Goal: Information Seeking & Learning: Check status

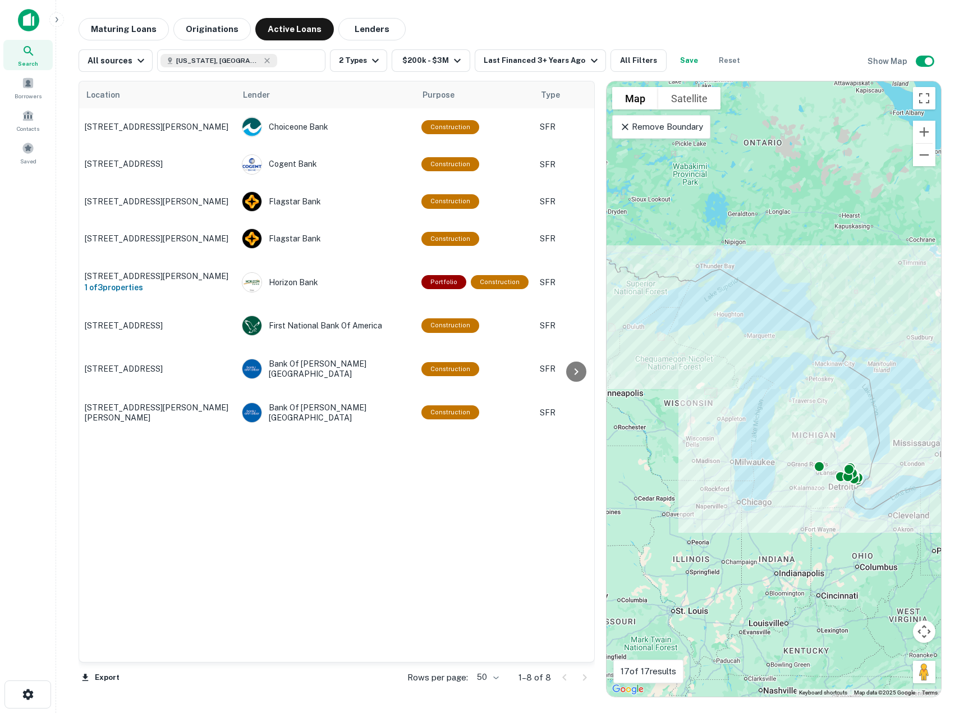
click at [38, 21] on img at bounding box center [28, 20] width 21 height 22
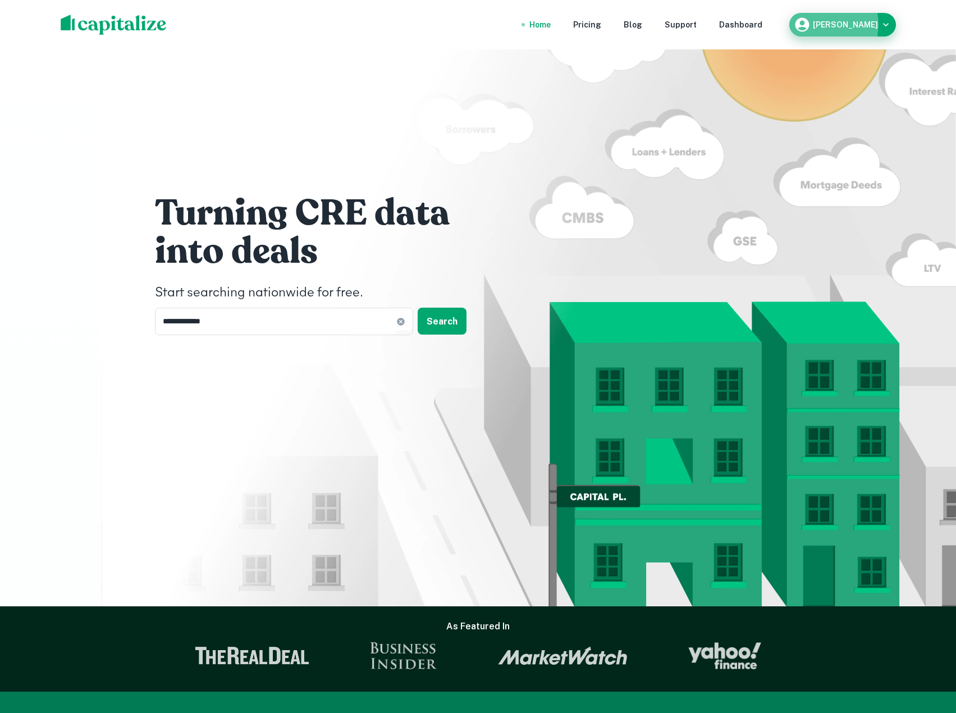
click at [839, 24] on h6 "[PERSON_NAME]" at bounding box center [845, 25] width 65 height 8
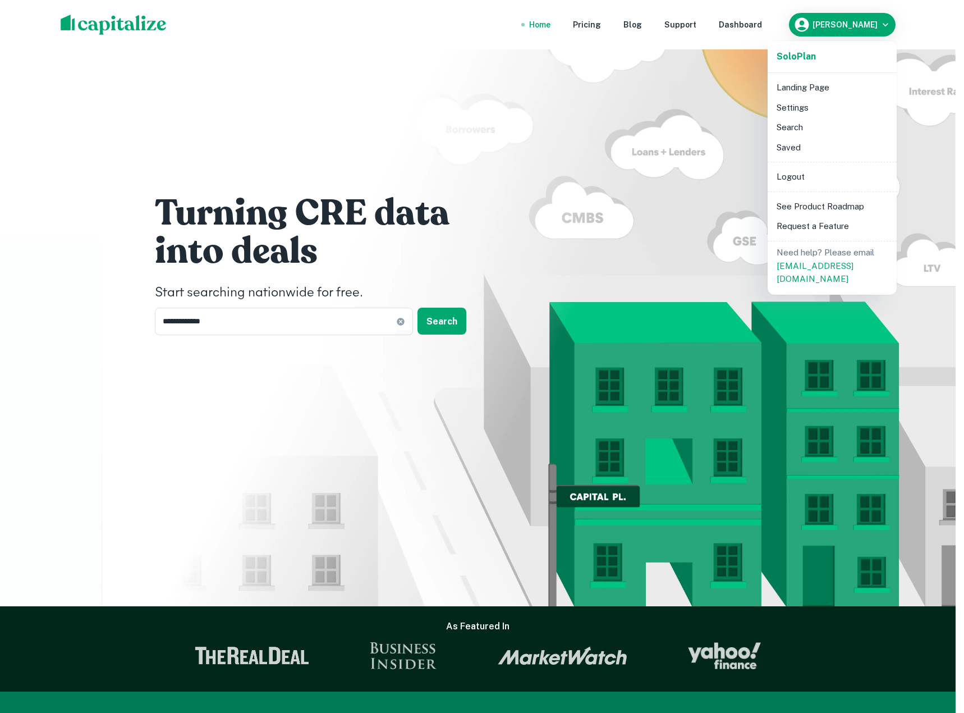
click at [822, 27] on div at bounding box center [482, 356] width 964 height 713
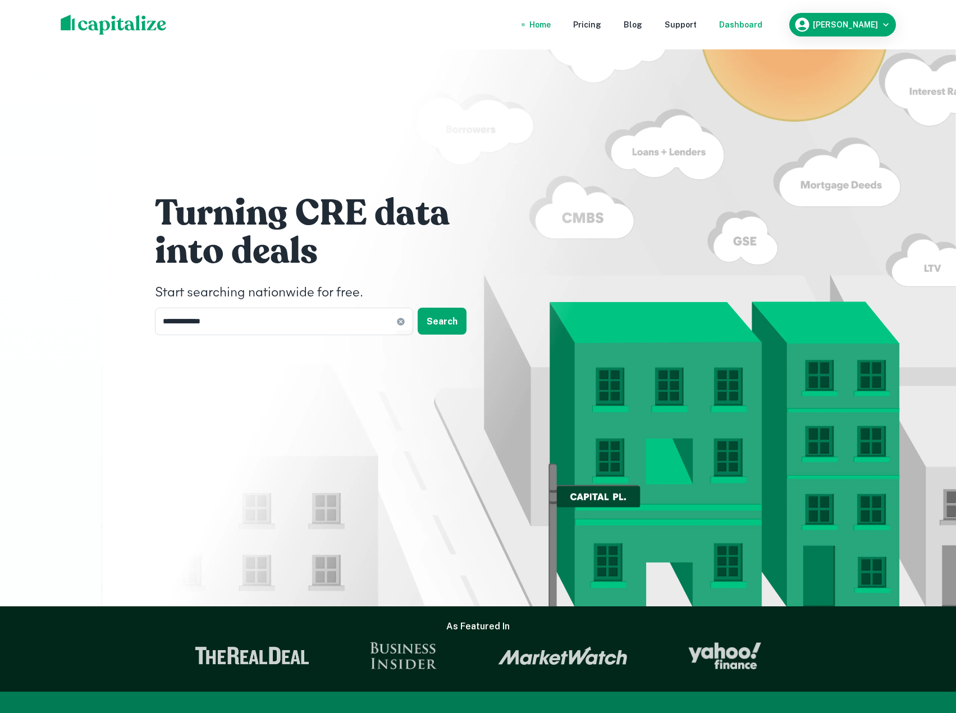
click at [760, 28] on div "Dashboard" at bounding box center [740, 25] width 43 height 12
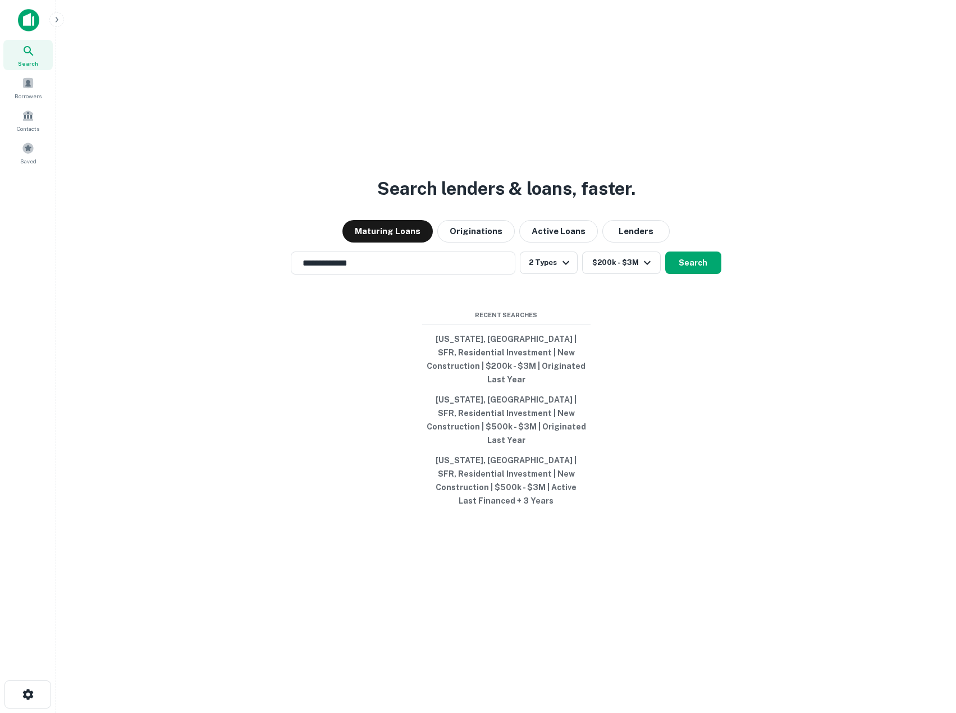
click at [20, 22] on img at bounding box center [28, 20] width 21 height 22
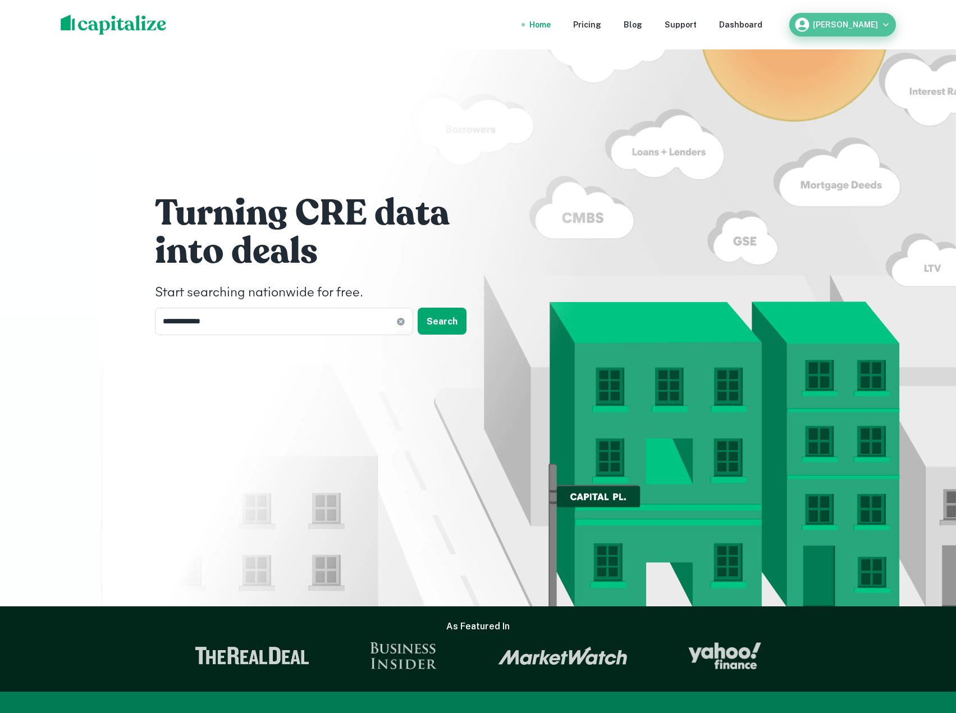
click at [888, 25] on icon "button" at bounding box center [885, 24] width 11 height 11
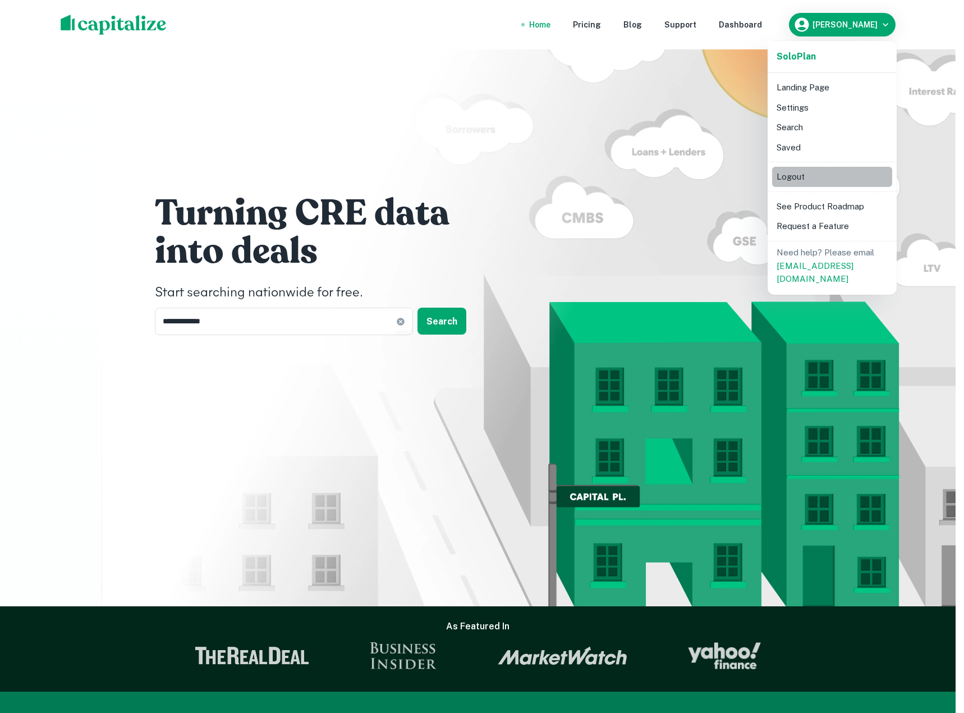
click at [792, 181] on li "Logout" at bounding box center [832, 177] width 120 height 20
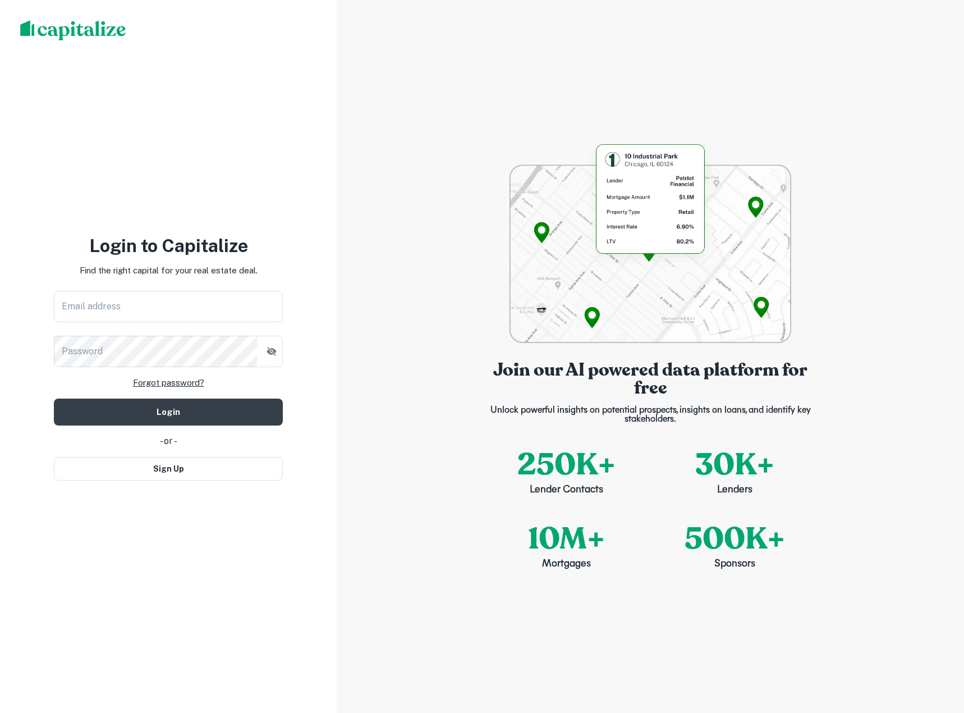
type input "**********"
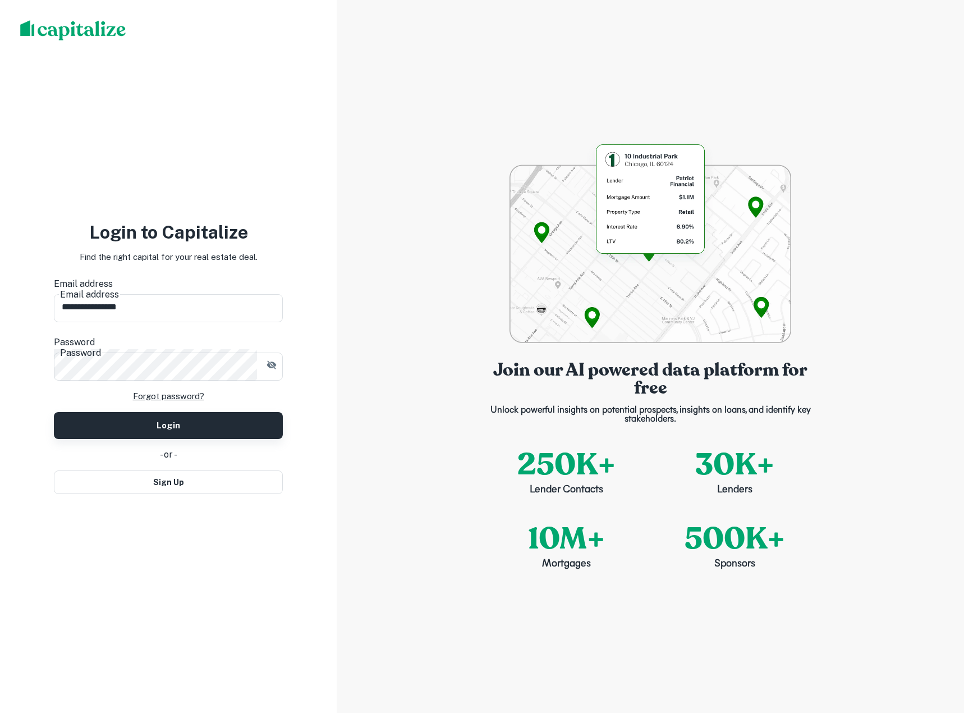
click at [123, 413] on button "Login" at bounding box center [168, 425] width 229 height 27
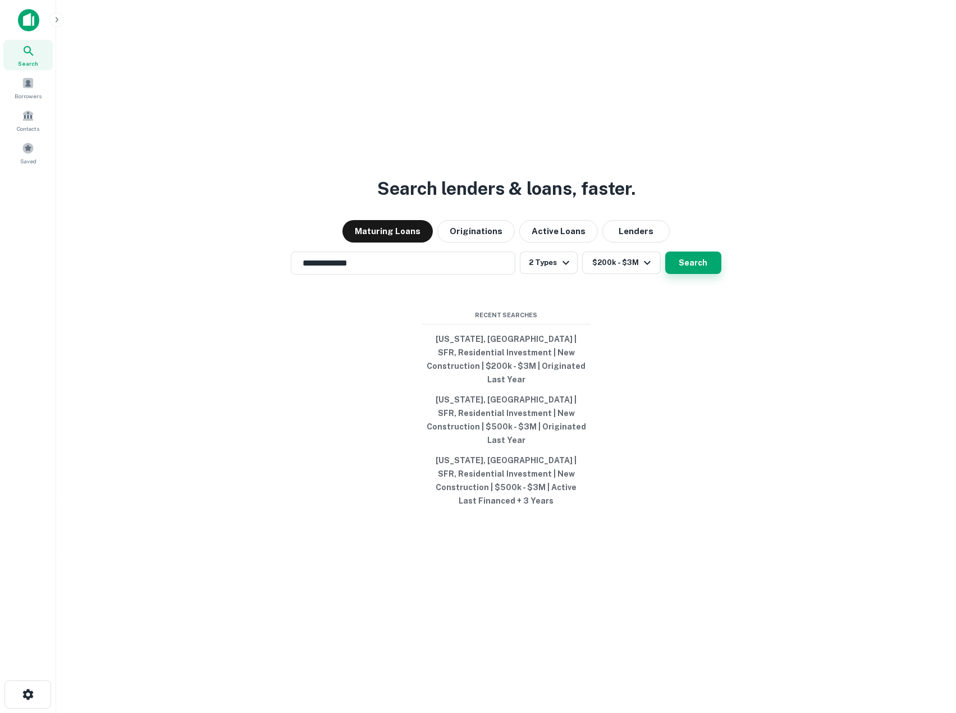
click at [693, 274] on button "Search" at bounding box center [693, 262] width 56 height 22
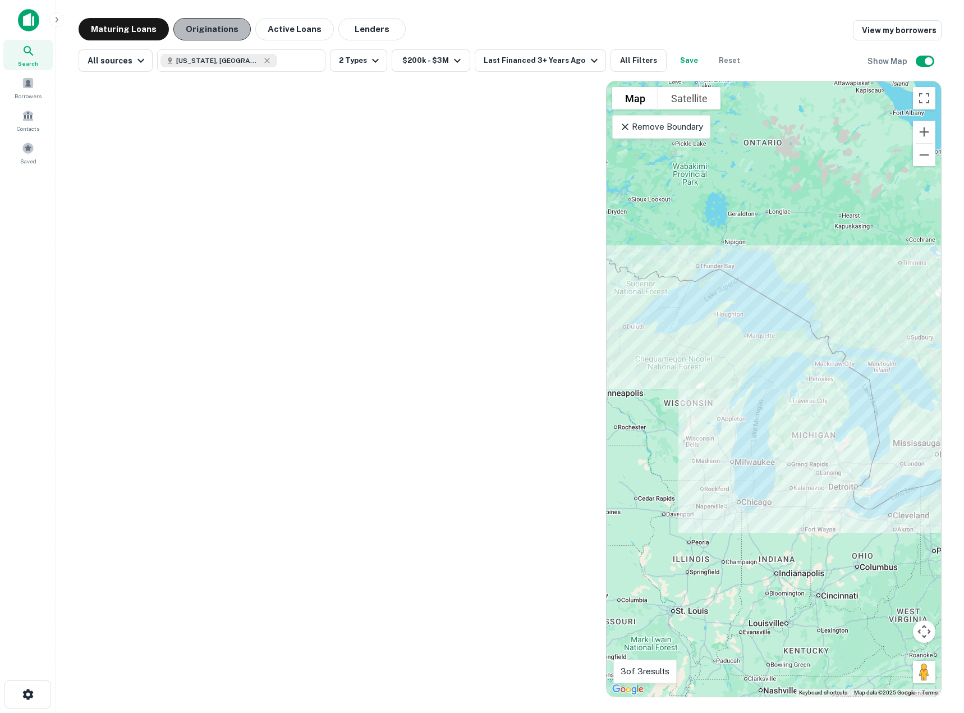
click at [204, 33] on button "Originations" at bounding box center [211, 29] width 77 height 22
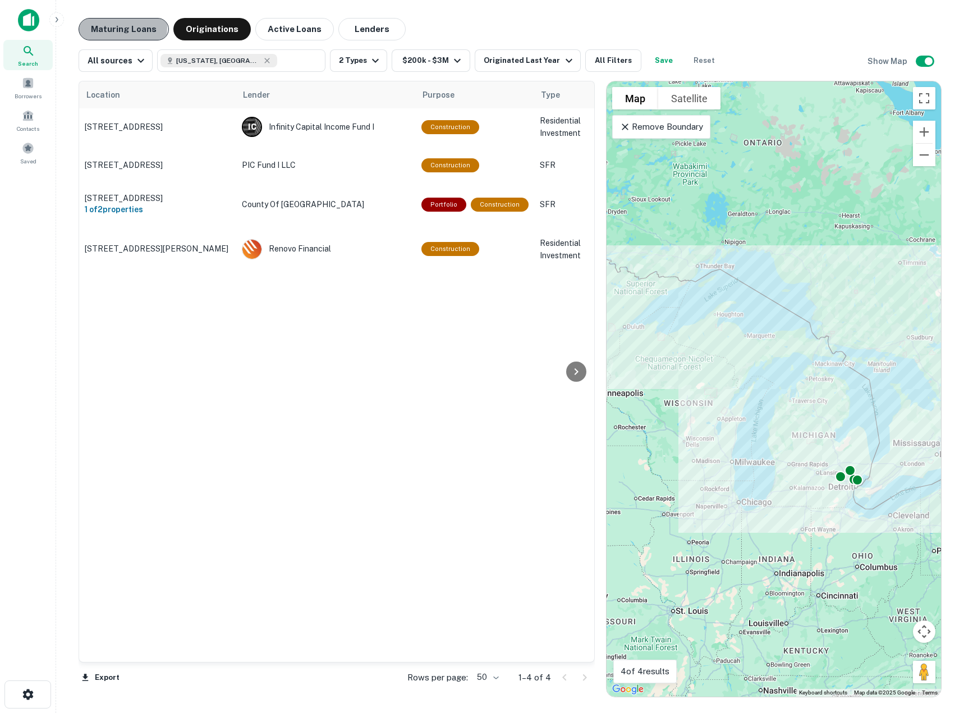
click at [107, 27] on button "Maturing Loans" at bounding box center [124, 29] width 90 height 22
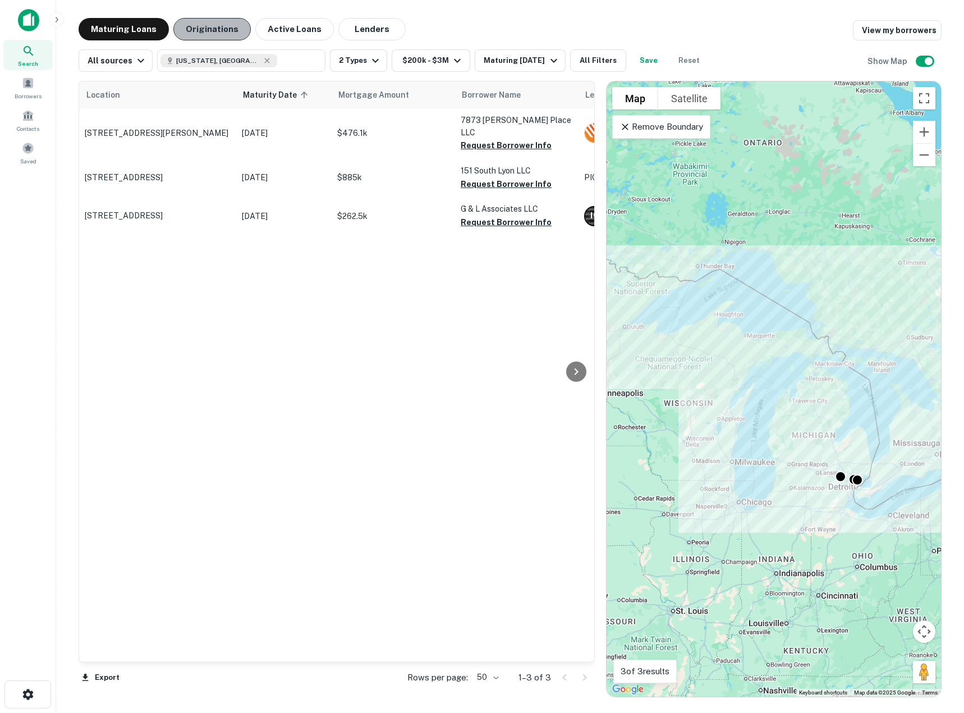
click at [218, 27] on button "Originations" at bounding box center [211, 29] width 77 height 22
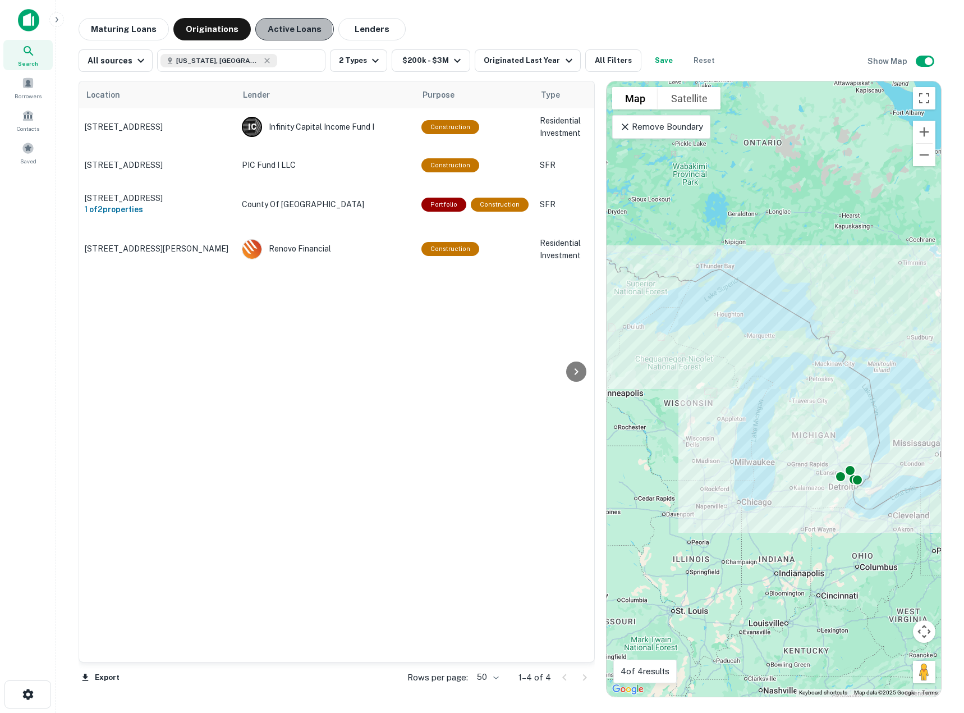
click at [279, 29] on button "Active Loans" at bounding box center [294, 29] width 79 height 22
